Goal: Browse casually: Explore the website without a specific task or goal

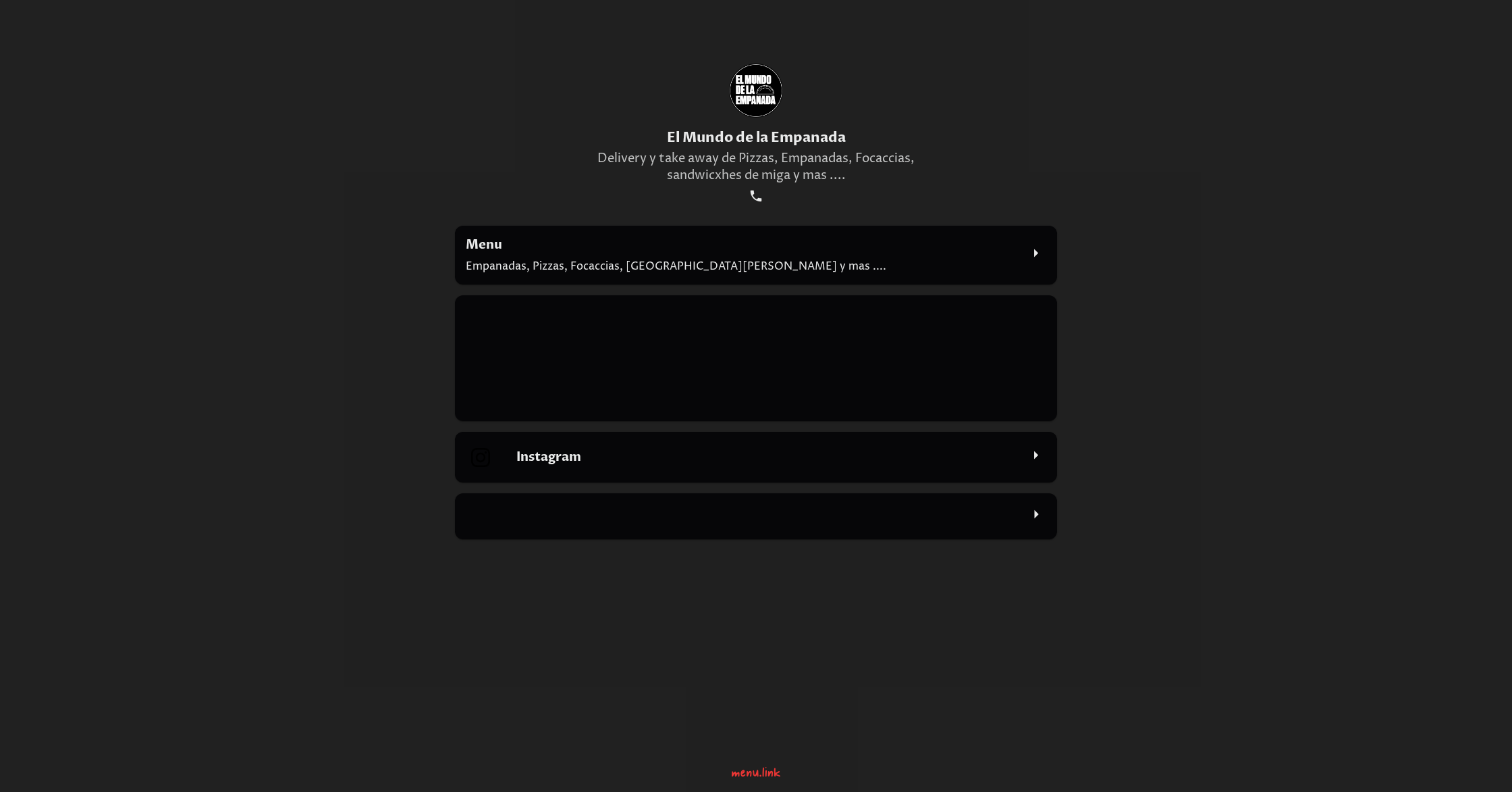
click at [1040, 255] on icon at bounding box center [1036, 253] width 20 height 20
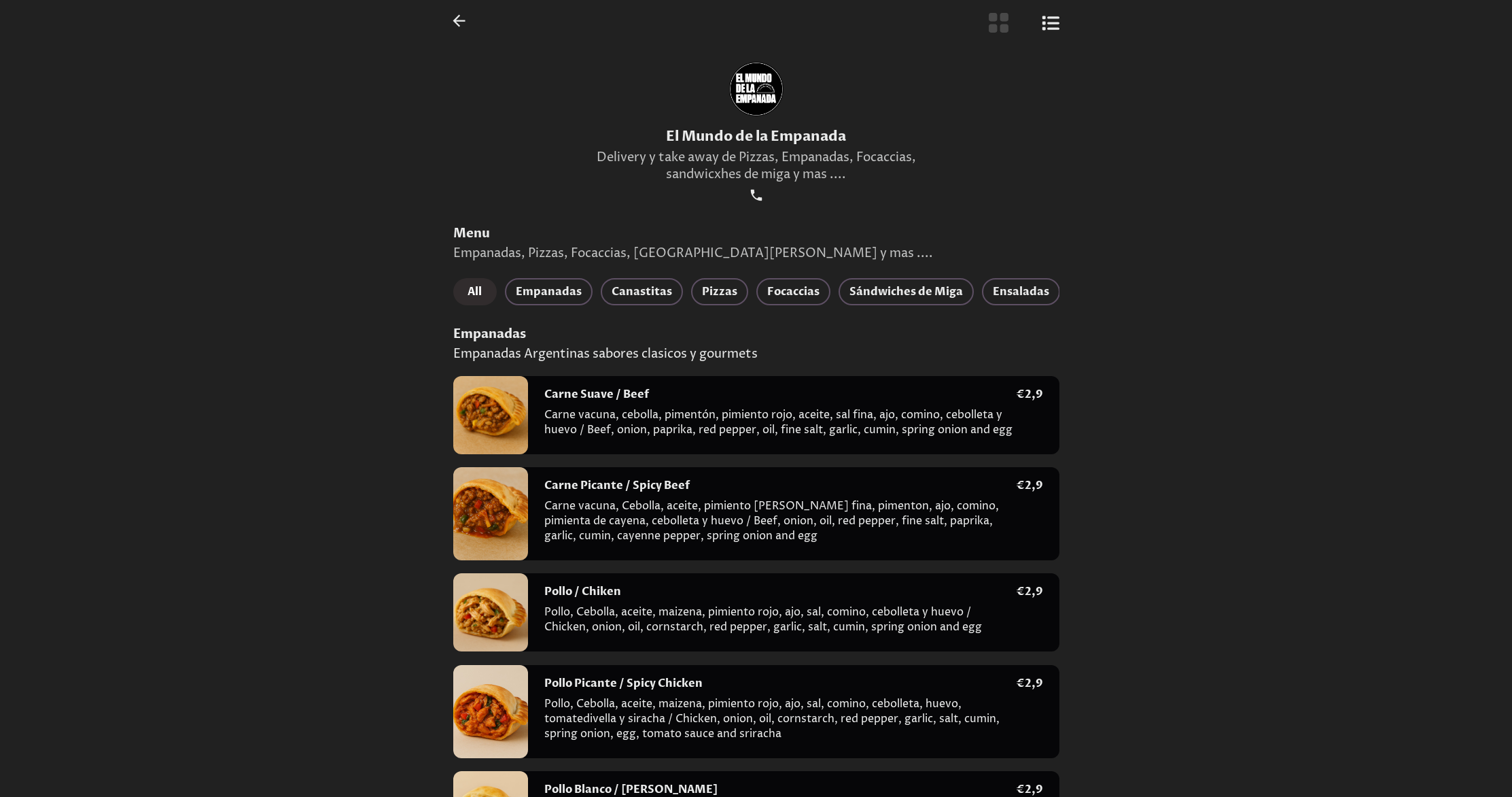
scroll to position [33, 0]
click at [552, 295] on span "Empanadas" at bounding box center [549, 292] width 66 height 19
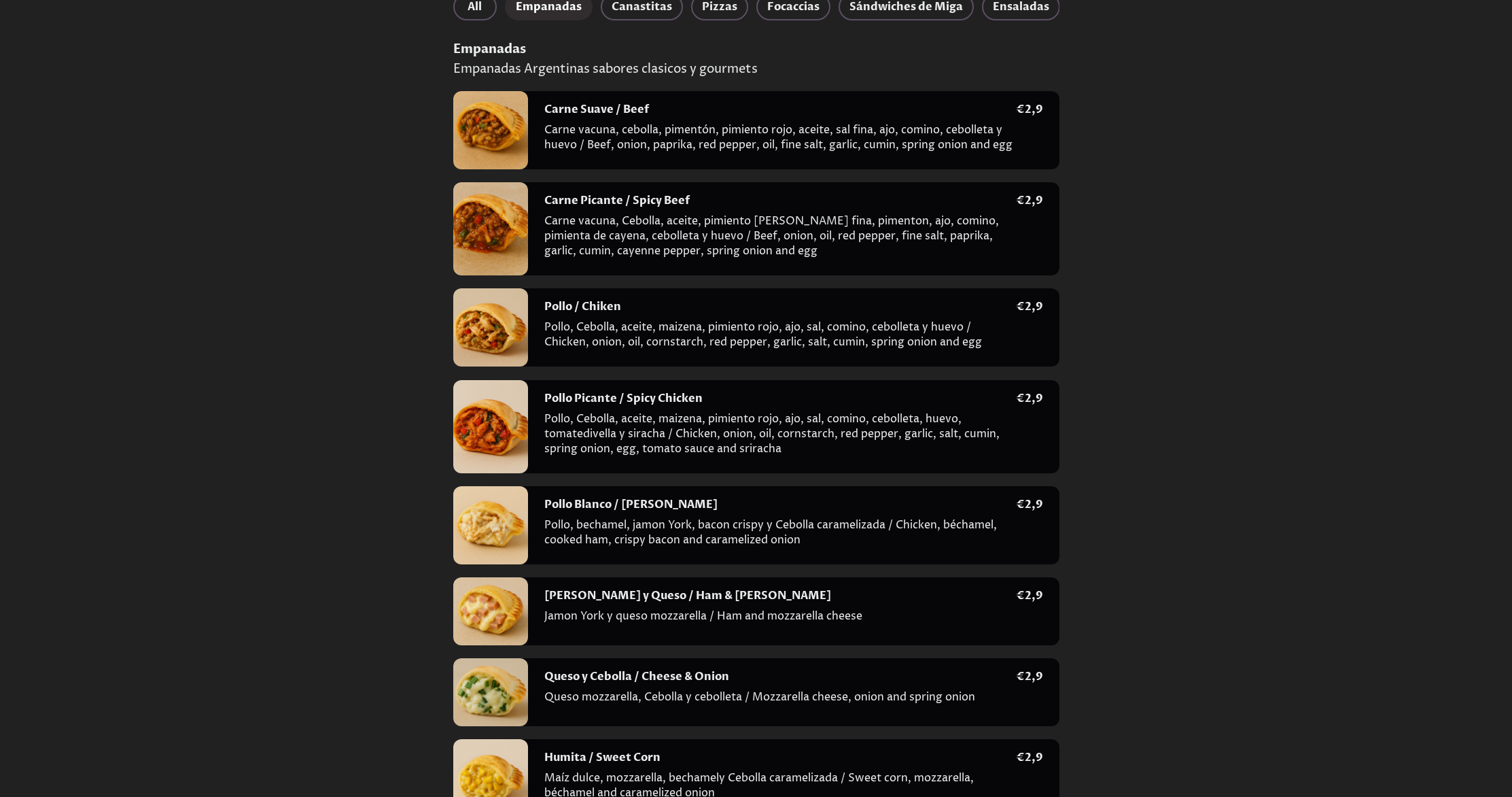
scroll to position [0, 0]
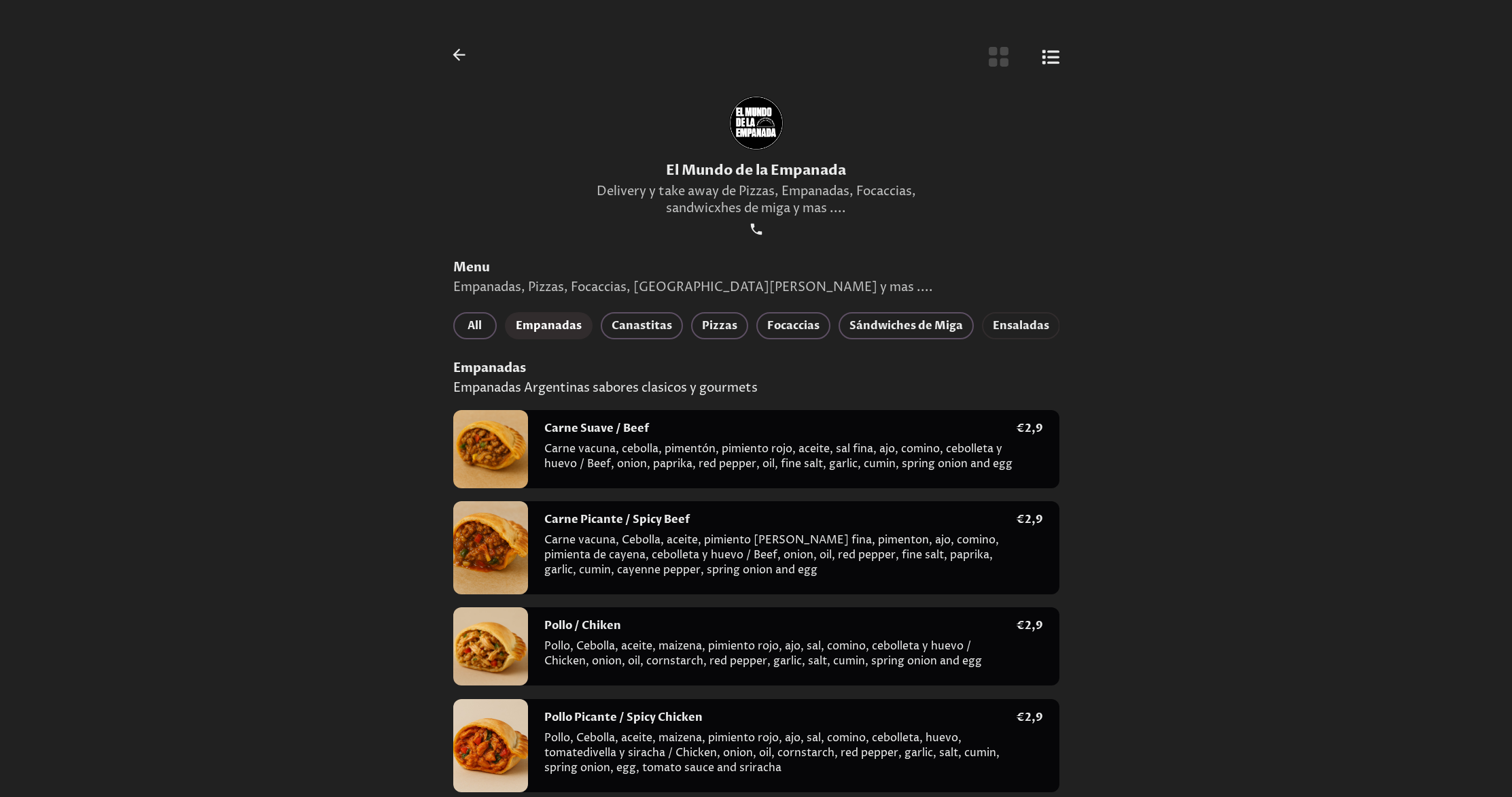
click at [1025, 325] on span "Ensaladas" at bounding box center [1021, 325] width 56 height 19
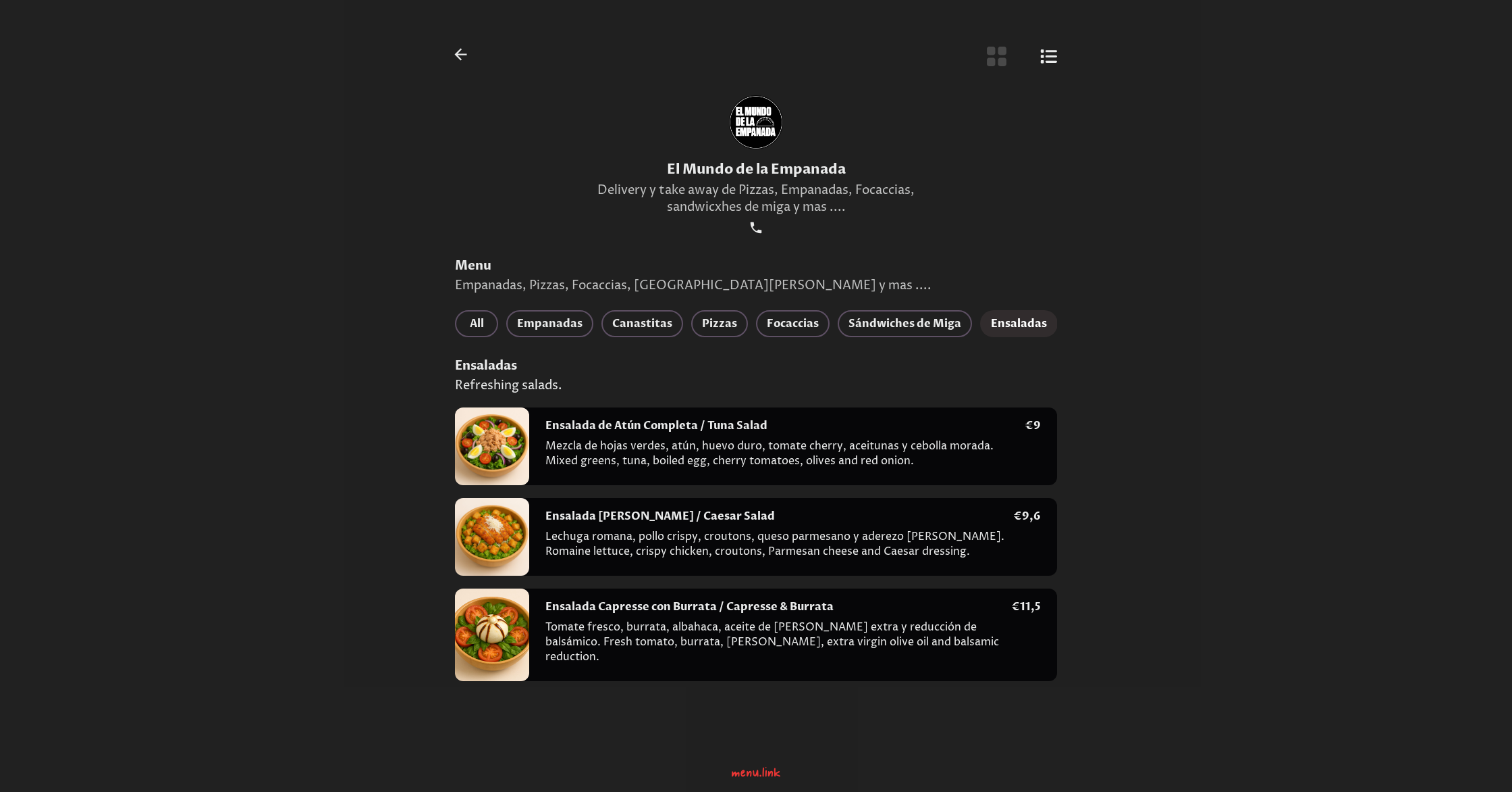
click at [504, 639] on div at bounding box center [492, 635] width 74 height 92
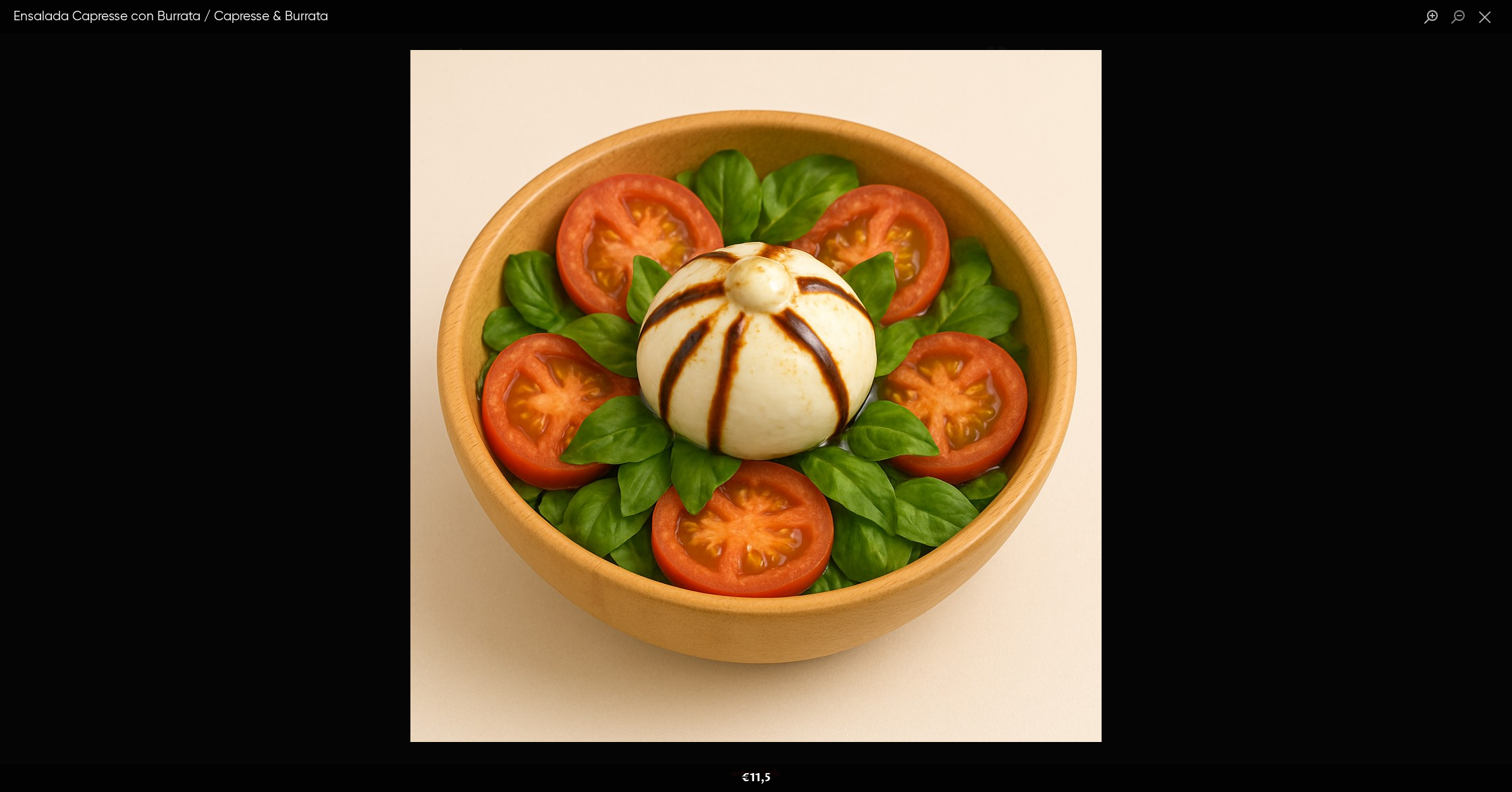
click at [504, 639] on img "Lightbox" at bounding box center [756, 396] width 691 height 691
click at [1481, 17] on button "Close lightbox" at bounding box center [1486, 17] width 27 height 23
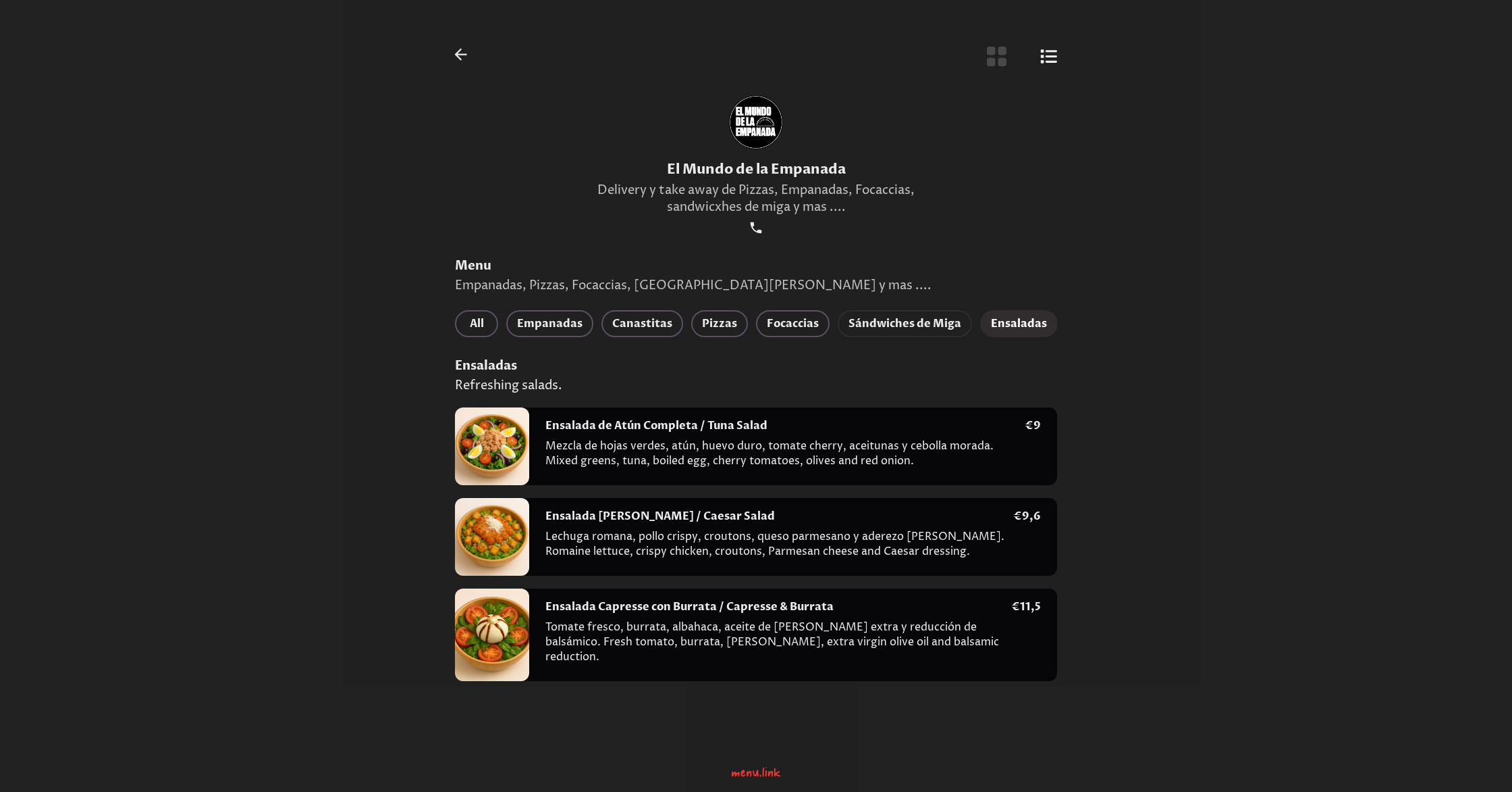
click at [913, 323] on span "Sándwiches de Miga" at bounding box center [904, 323] width 113 height 19
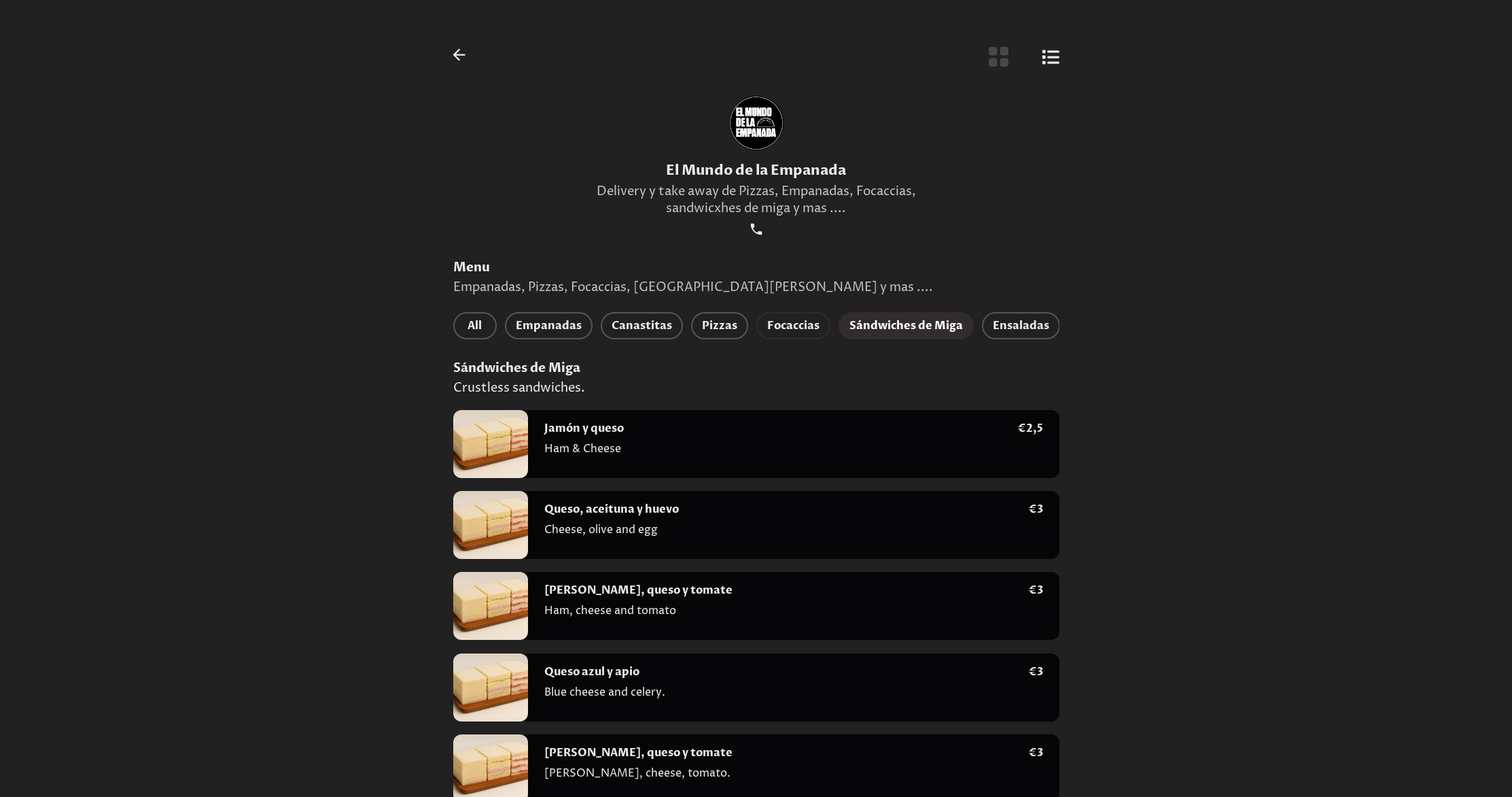
click at [809, 327] on span "Focaccias" at bounding box center [793, 325] width 53 height 19
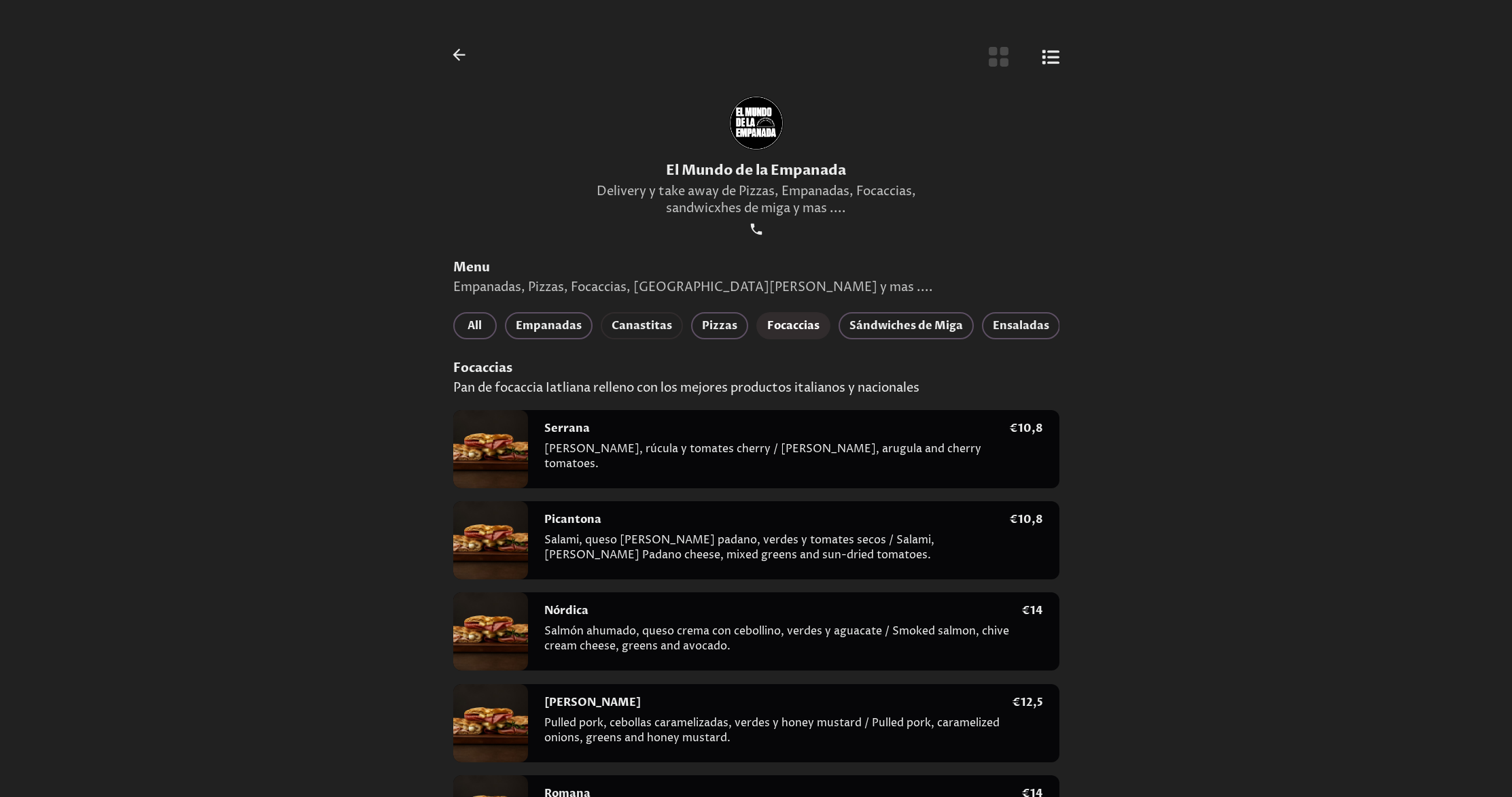
click at [640, 327] on span "Canastitas" at bounding box center [641, 325] width 60 height 19
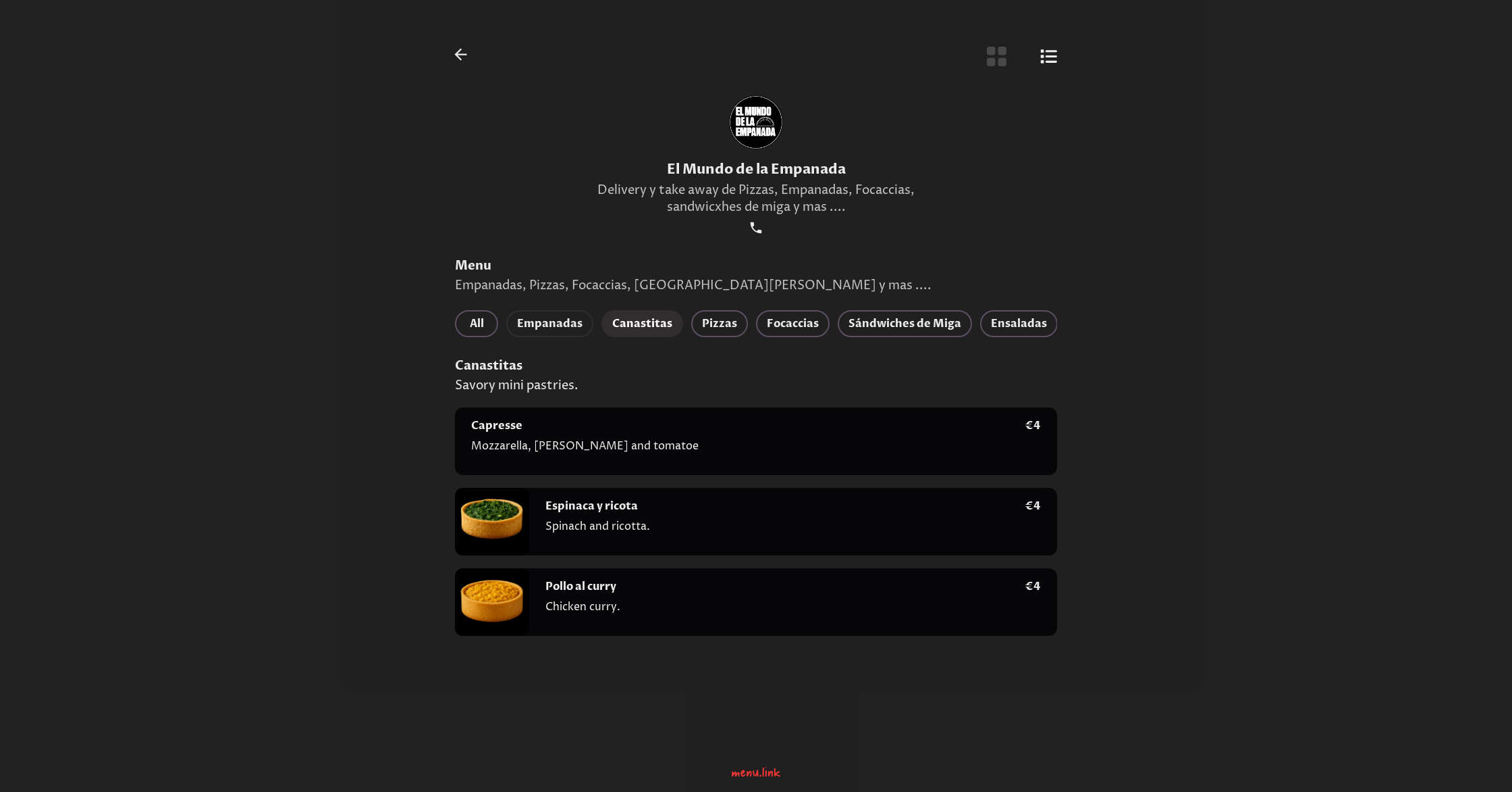
click at [532, 329] on span "Empanadas" at bounding box center [550, 323] width 66 height 19
